Goal: Navigation & Orientation: Find specific page/section

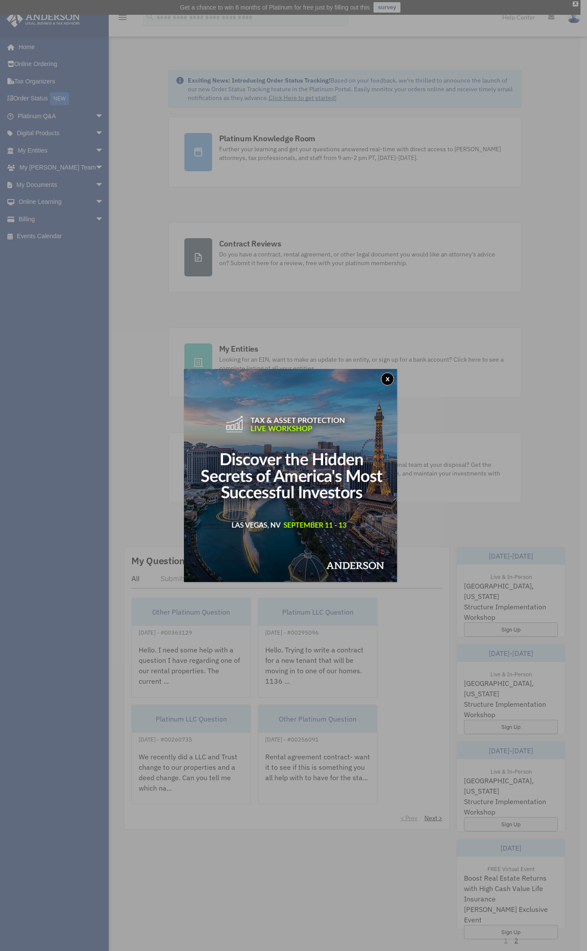
click at [388, 377] on button "x" at bounding box center [387, 378] width 13 height 13
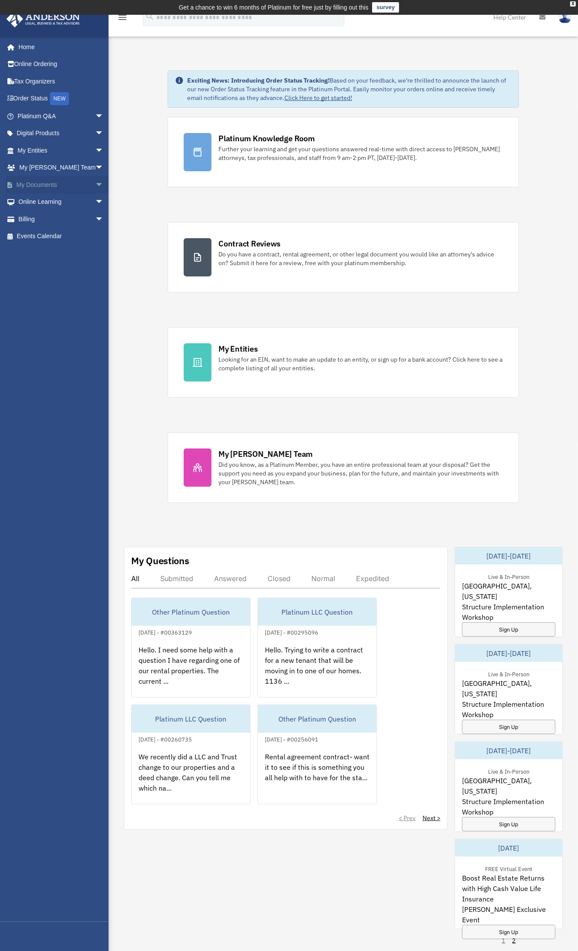
click at [66, 182] on link "My Documents arrow_drop_down" at bounding box center [61, 184] width 111 height 17
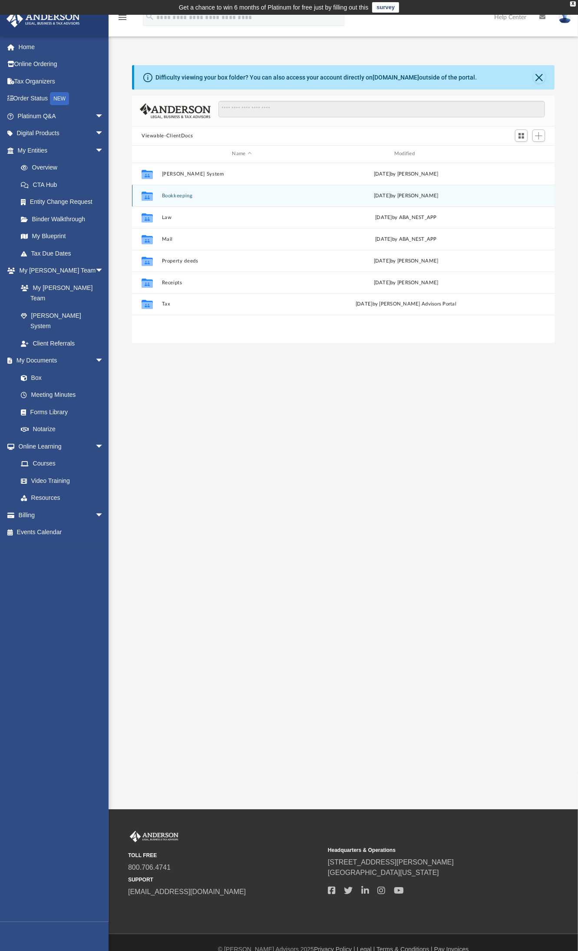
scroll to position [189, 414]
click at [61, 242] on link "My Blueprint" at bounding box center [64, 236] width 105 height 17
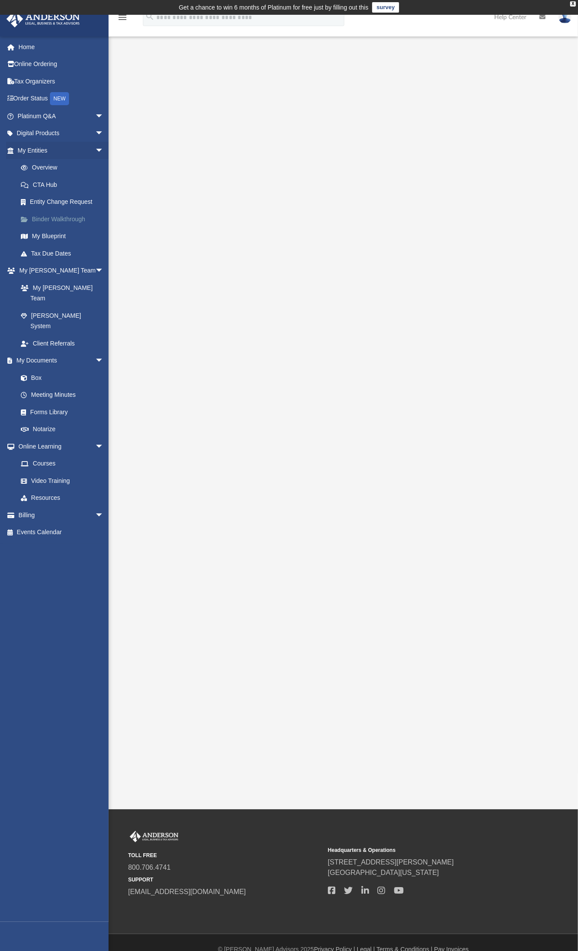
click at [56, 219] on link "Binder Walkthrough" at bounding box center [64, 218] width 105 height 17
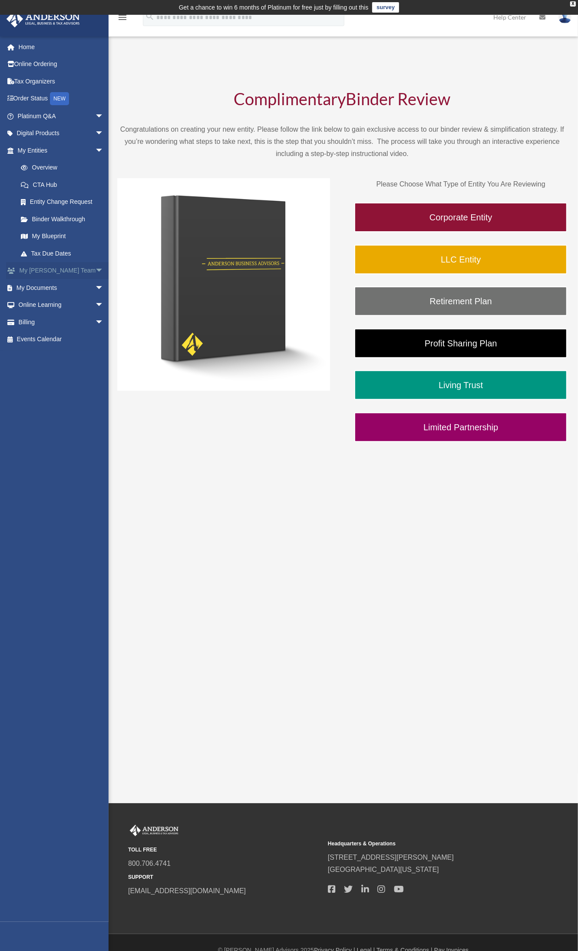
click at [53, 270] on link "My Anderson Team arrow_drop_down" at bounding box center [61, 270] width 111 height 17
click at [41, 289] on link "My Documents arrow_drop_down" at bounding box center [61, 287] width 111 height 17
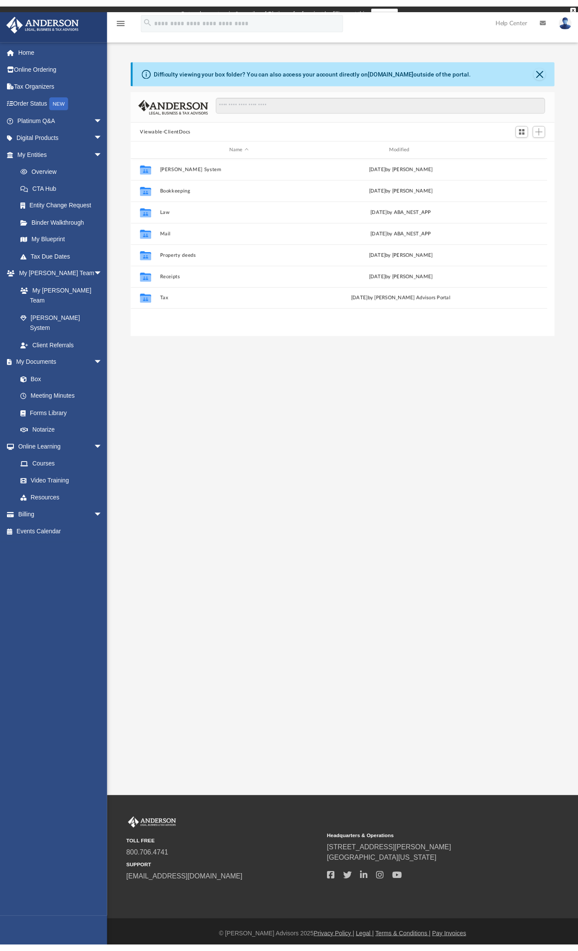
scroll to position [9, 8]
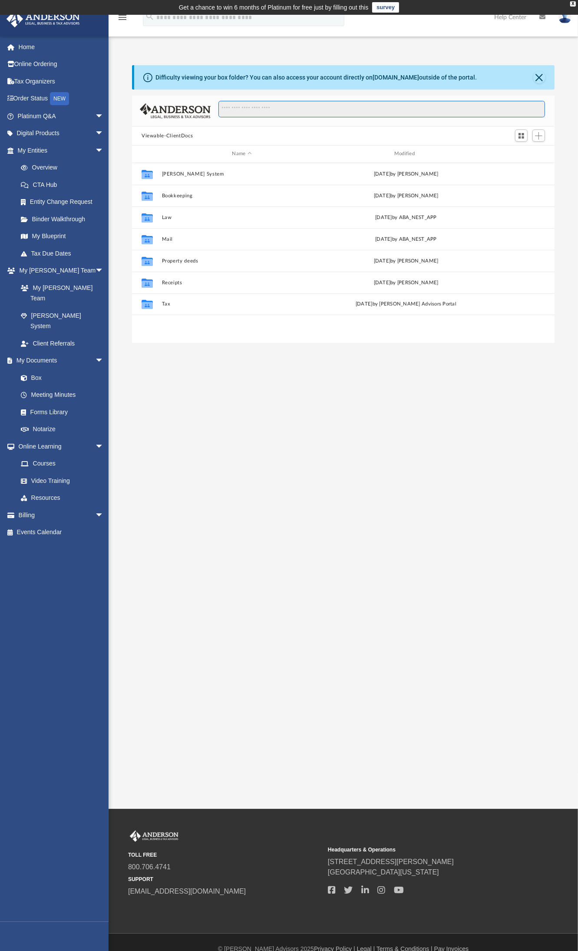
click at [287, 104] on input "Search files and folders" at bounding box center [382, 109] width 327 height 17
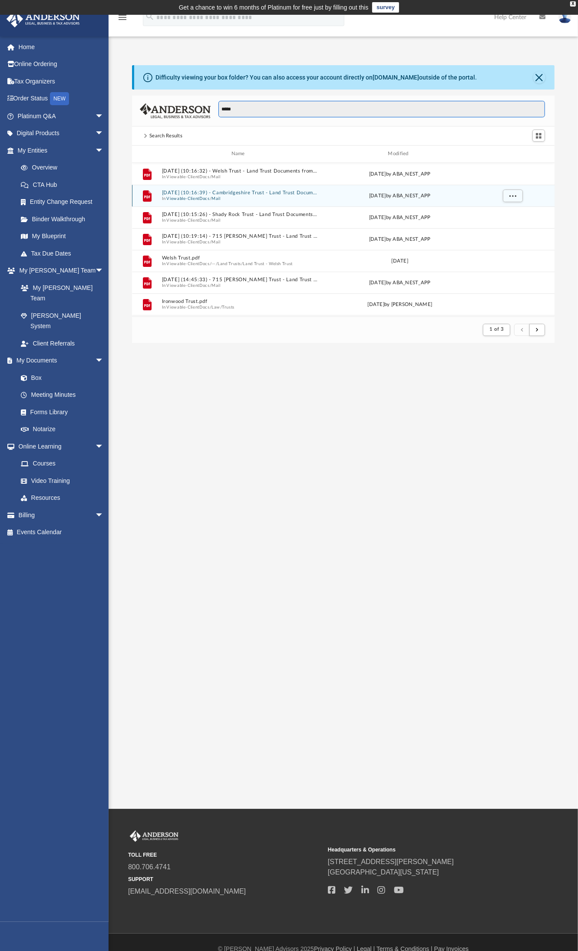
type input "*****"
click at [287, 192] on button "2025.08.04 (10:16:39) - Cambridgeshire Trust - Land Trust Documents from State …" at bounding box center [240, 193] width 156 height 6
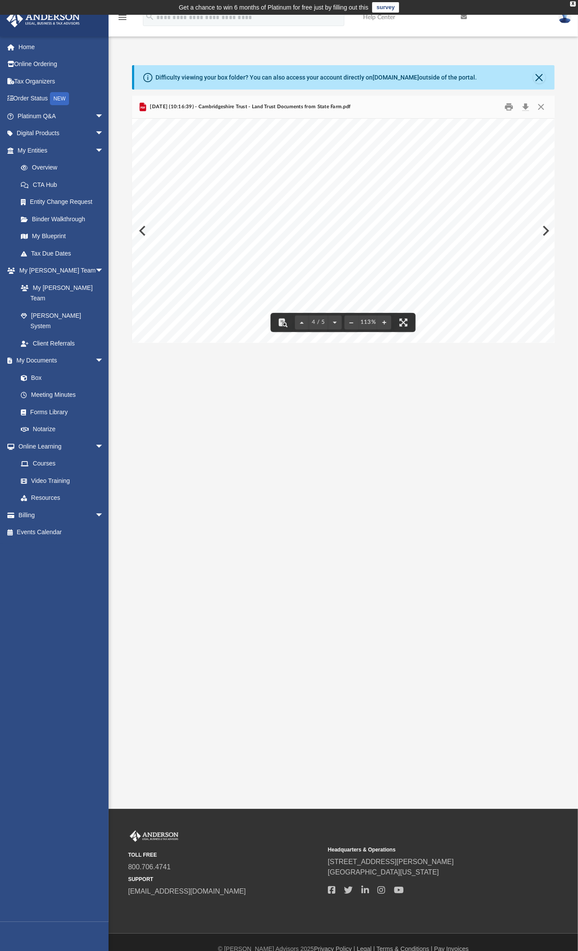
scroll to position [1557, 0]
click at [538, 78] on button "Close" at bounding box center [540, 77] width 12 height 12
